Goal: Task Accomplishment & Management: Manage account settings

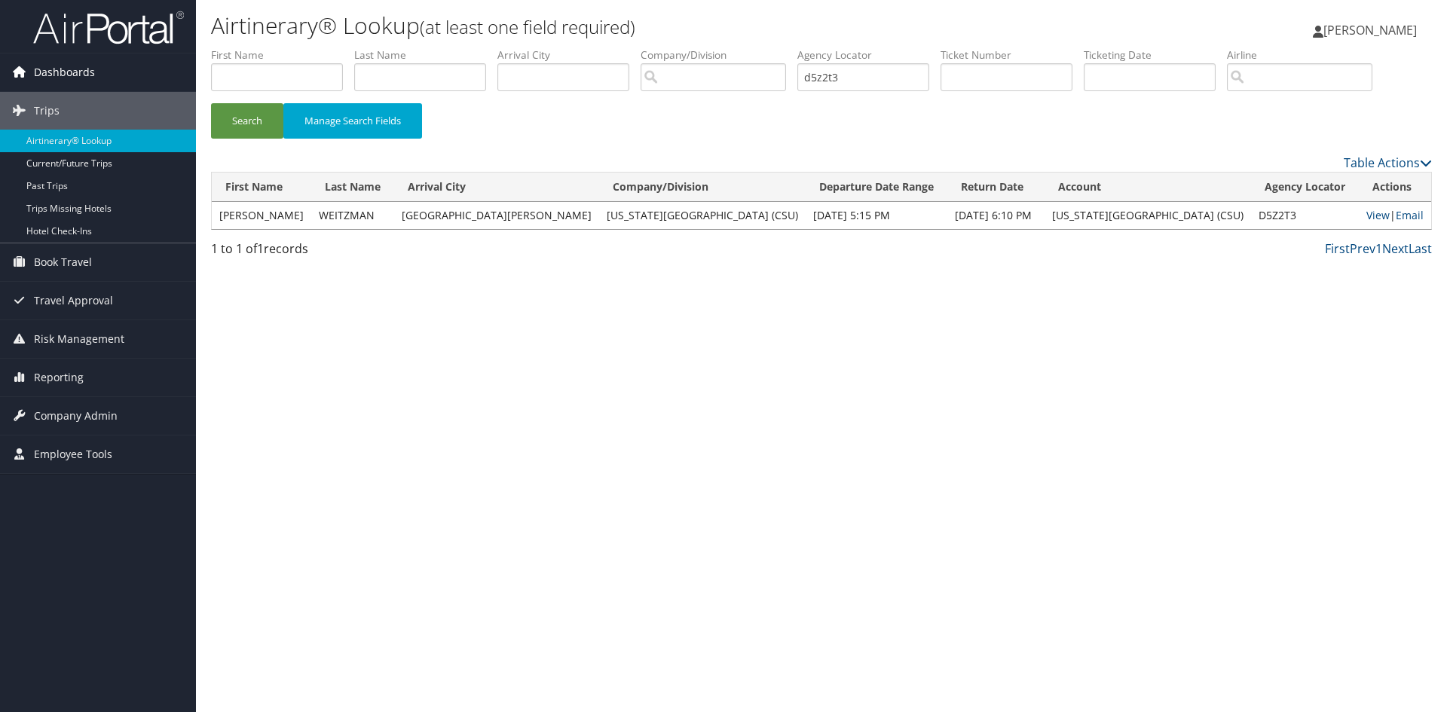
click at [56, 71] on span "Dashboards" at bounding box center [64, 72] width 61 height 38
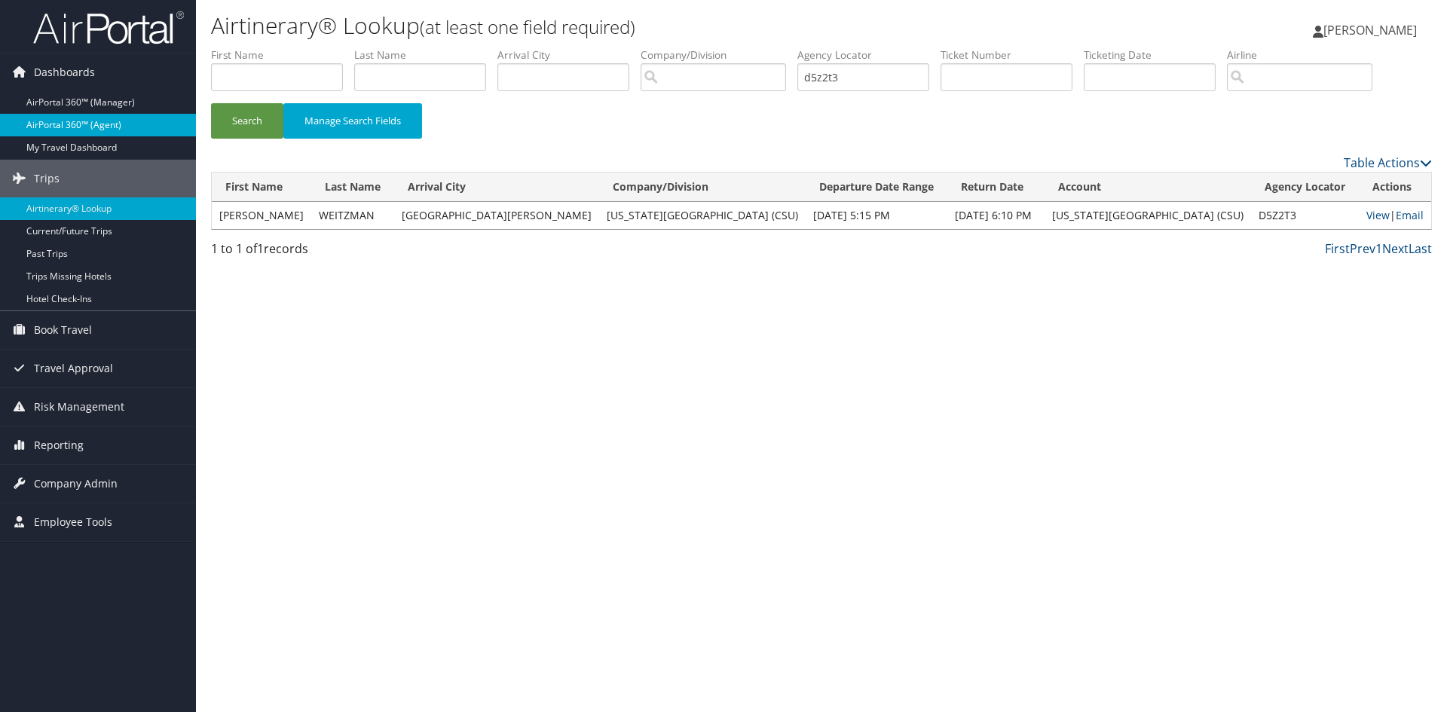
click at [69, 122] on link "AirPortal 360™ (Agent)" at bounding box center [98, 125] width 196 height 23
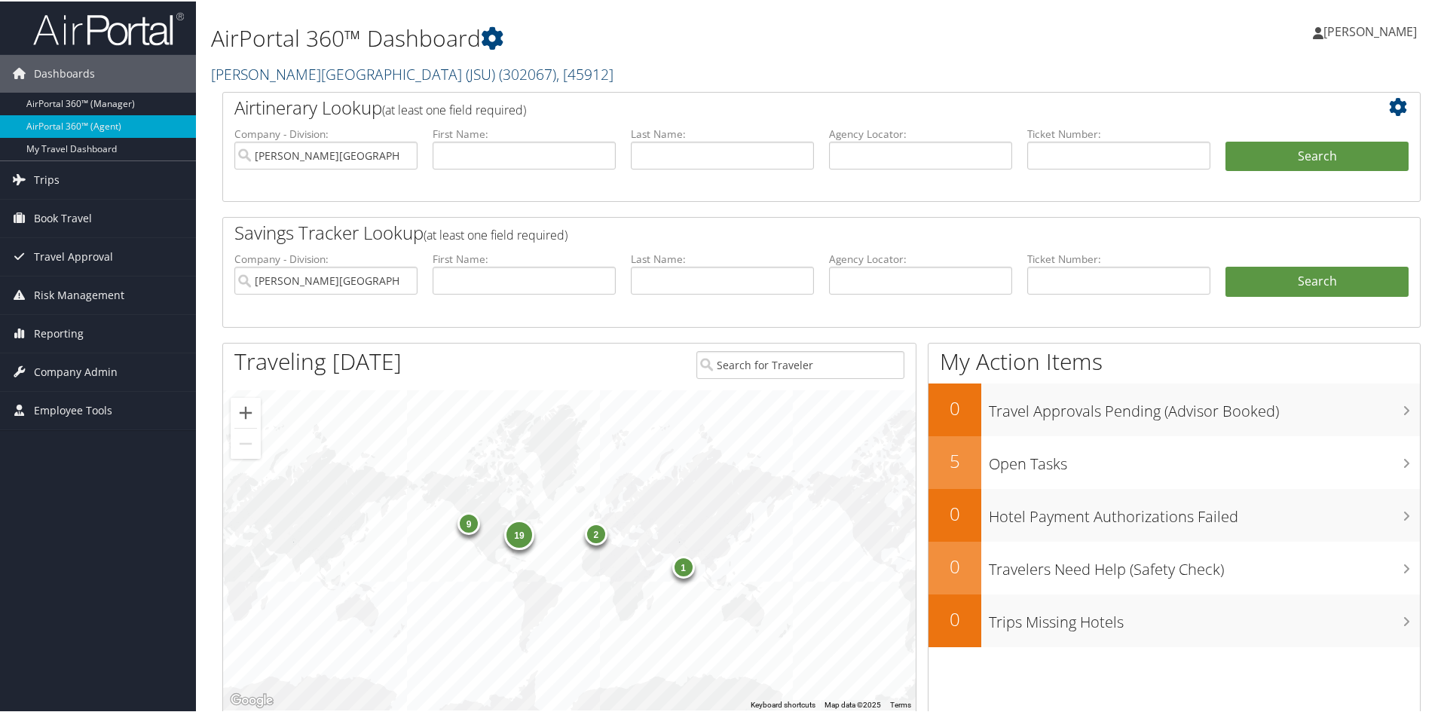
click at [556, 71] on span ", [ 45912 ]" at bounding box center [584, 73] width 57 height 20
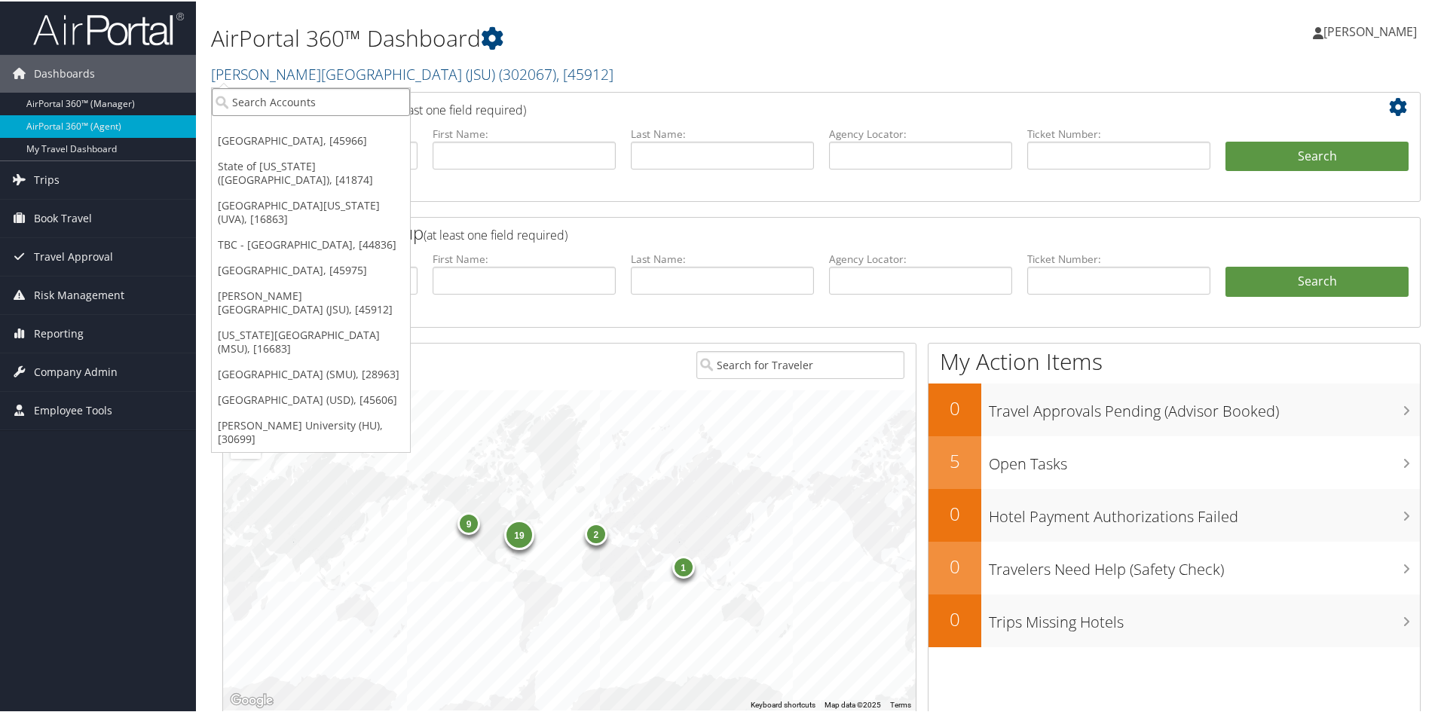
click at [332, 103] on input "search" at bounding box center [311, 101] width 198 height 28
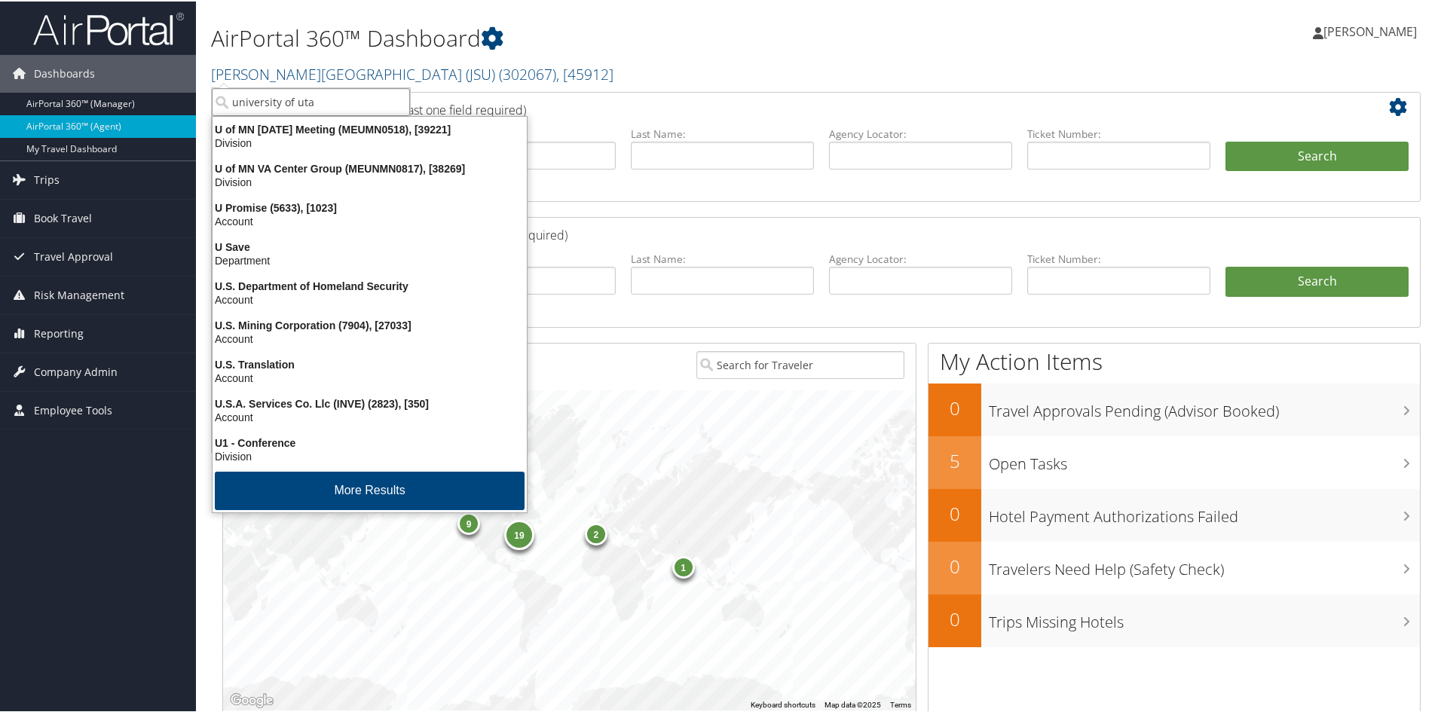
type input "[GEOGRAPHIC_DATA][US_STATE]"
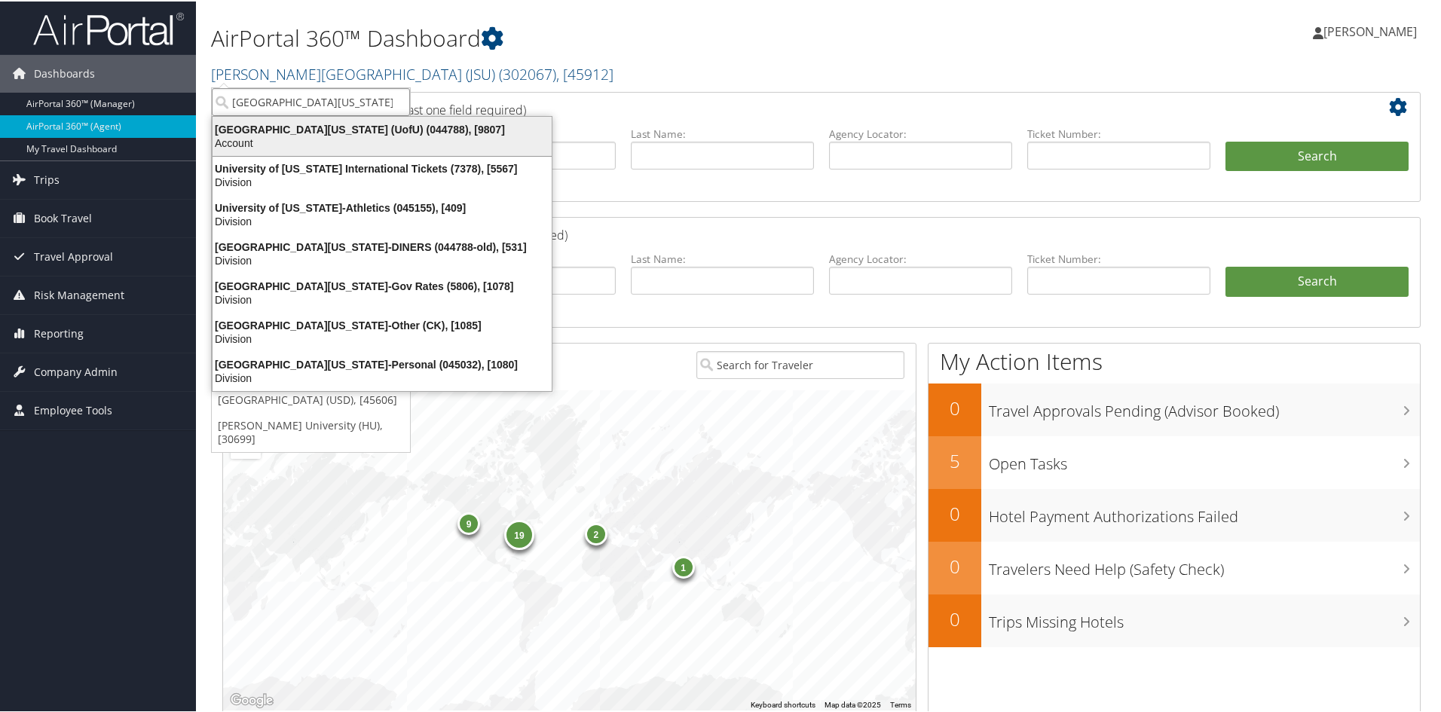
click at [304, 123] on div "[GEOGRAPHIC_DATA][US_STATE] (UofU) (044788), [9807]" at bounding box center [381, 128] width 357 height 14
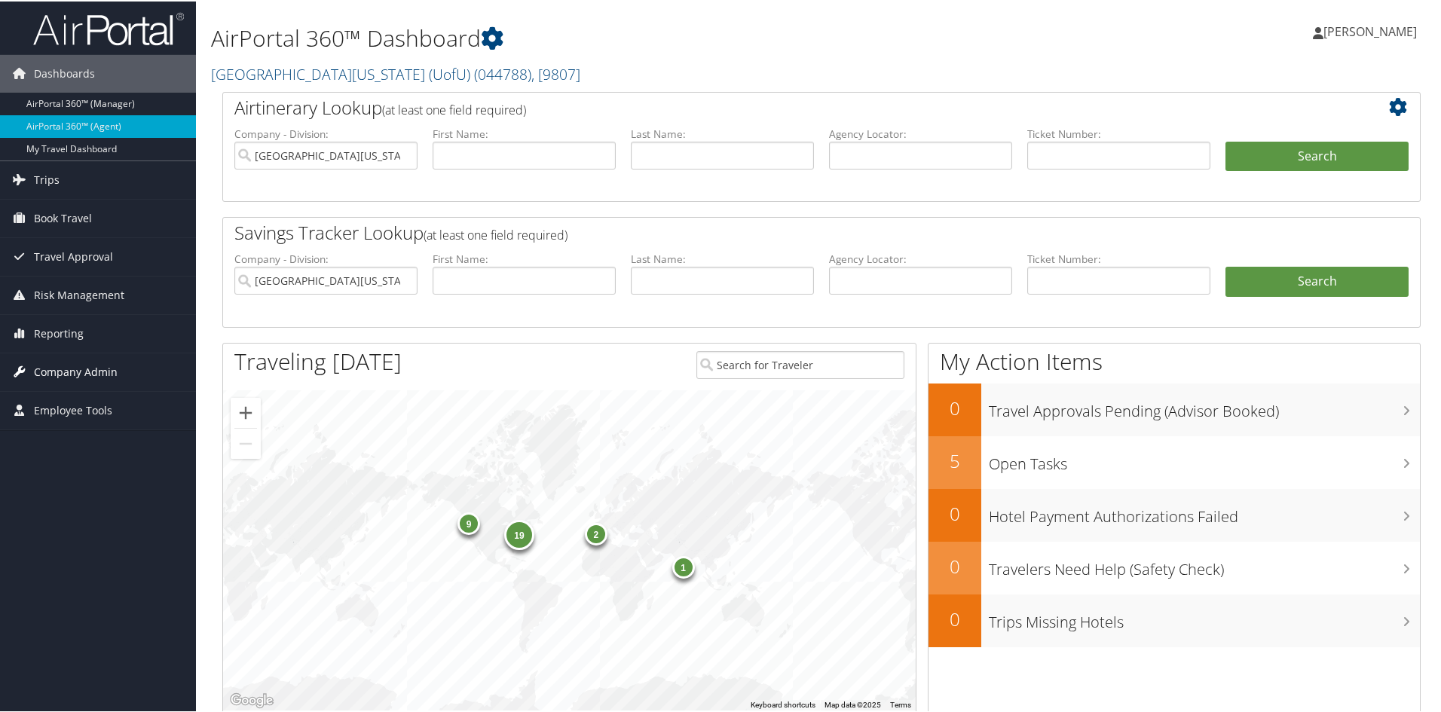
click at [75, 371] on span "Company Admin" at bounding box center [76, 371] width 84 height 38
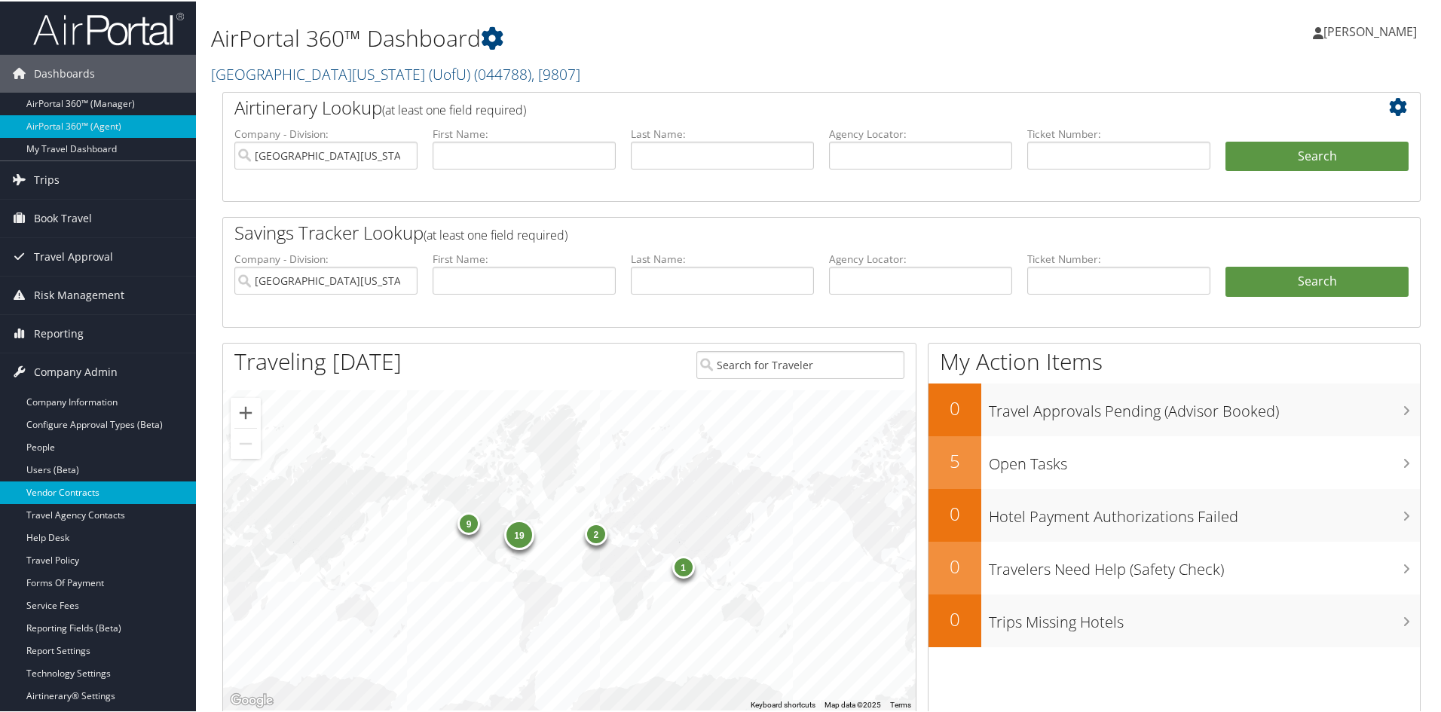
click at [90, 490] on link "Vendor Contracts" at bounding box center [98, 491] width 196 height 23
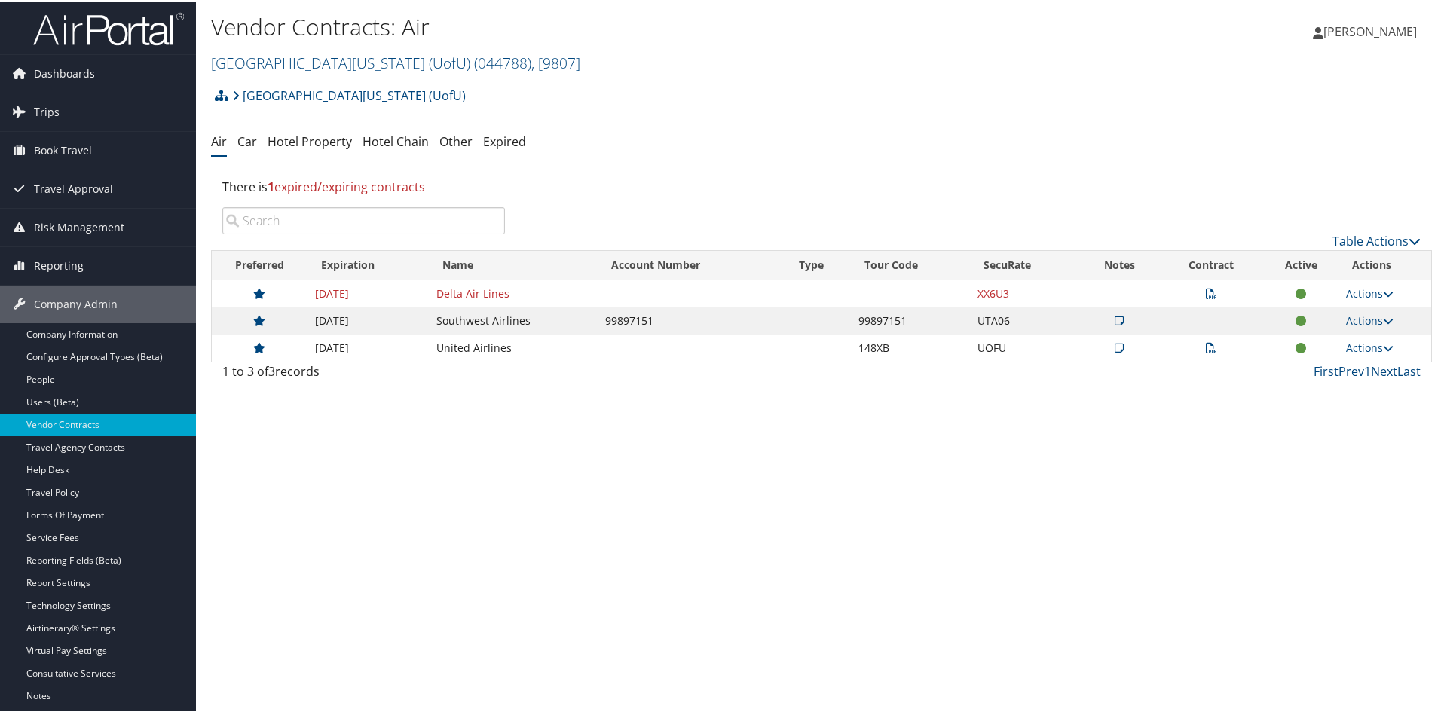
click at [1209, 291] on icon at bounding box center [1210, 292] width 11 height 11
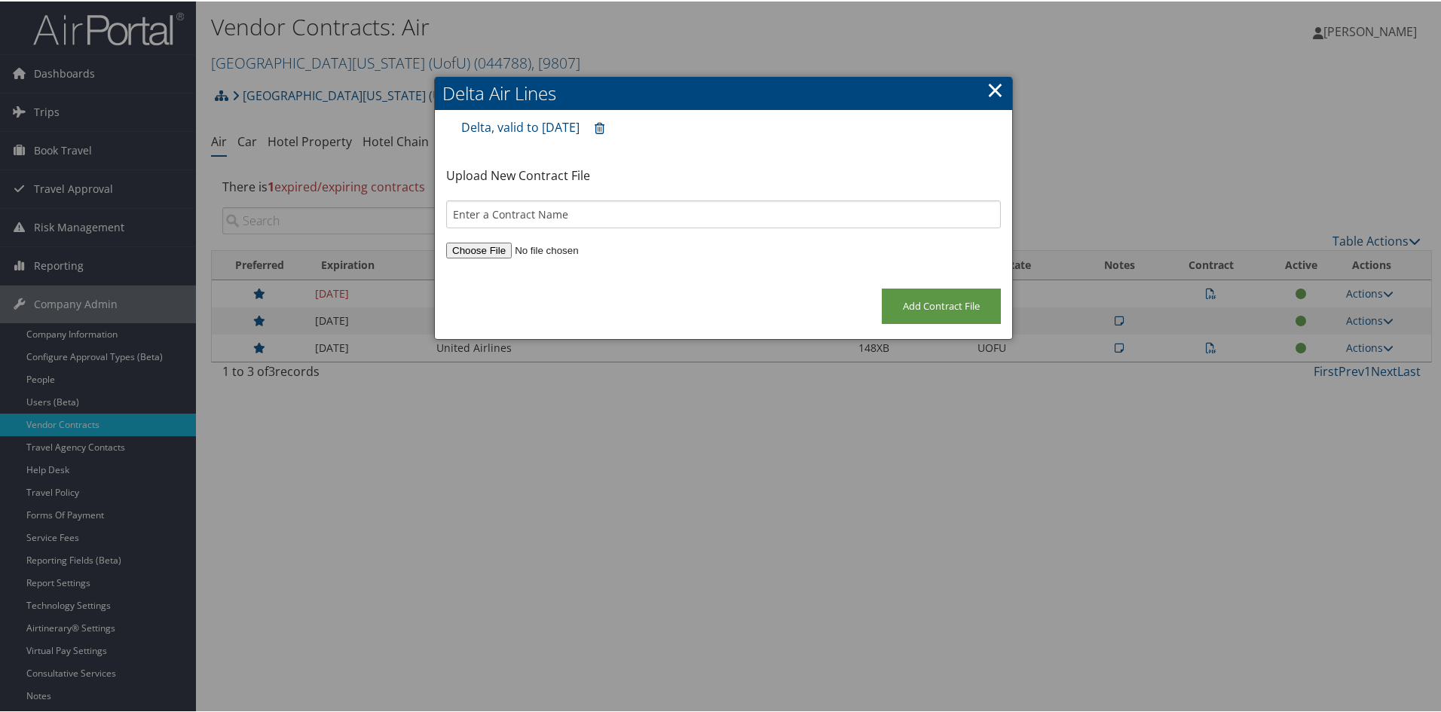
click at [987, 87] on link "×" at bounding box center [994, 88] width 17 height 30
